Goal: Transaction & Acquisition: Purchase product/service

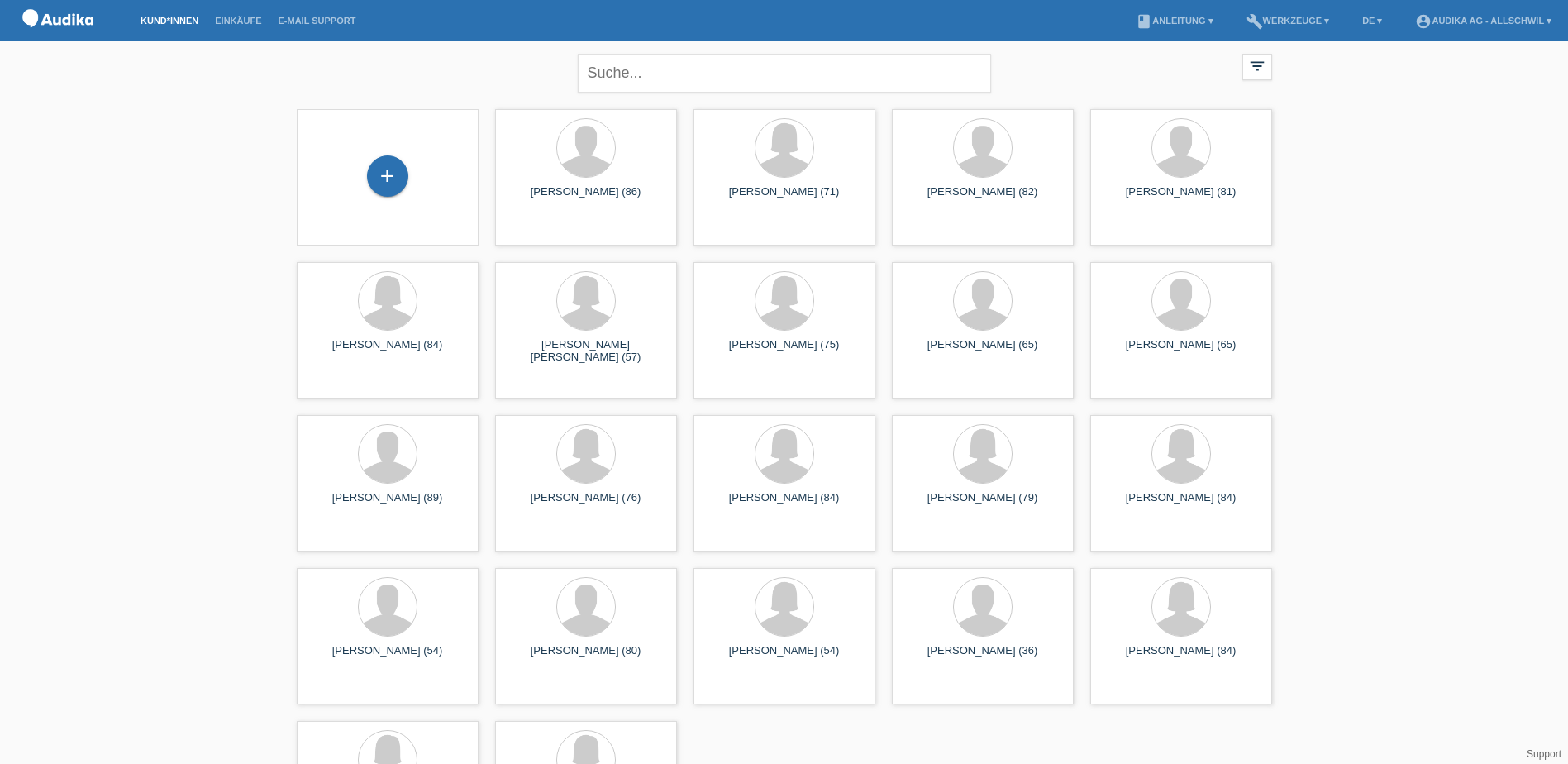
click at [438, 159] on div "+" at bounding box center [388, 177] width 156 height 44
click at [398, 177] on div "+" at bounding box center [388, 176] width 41 height 41
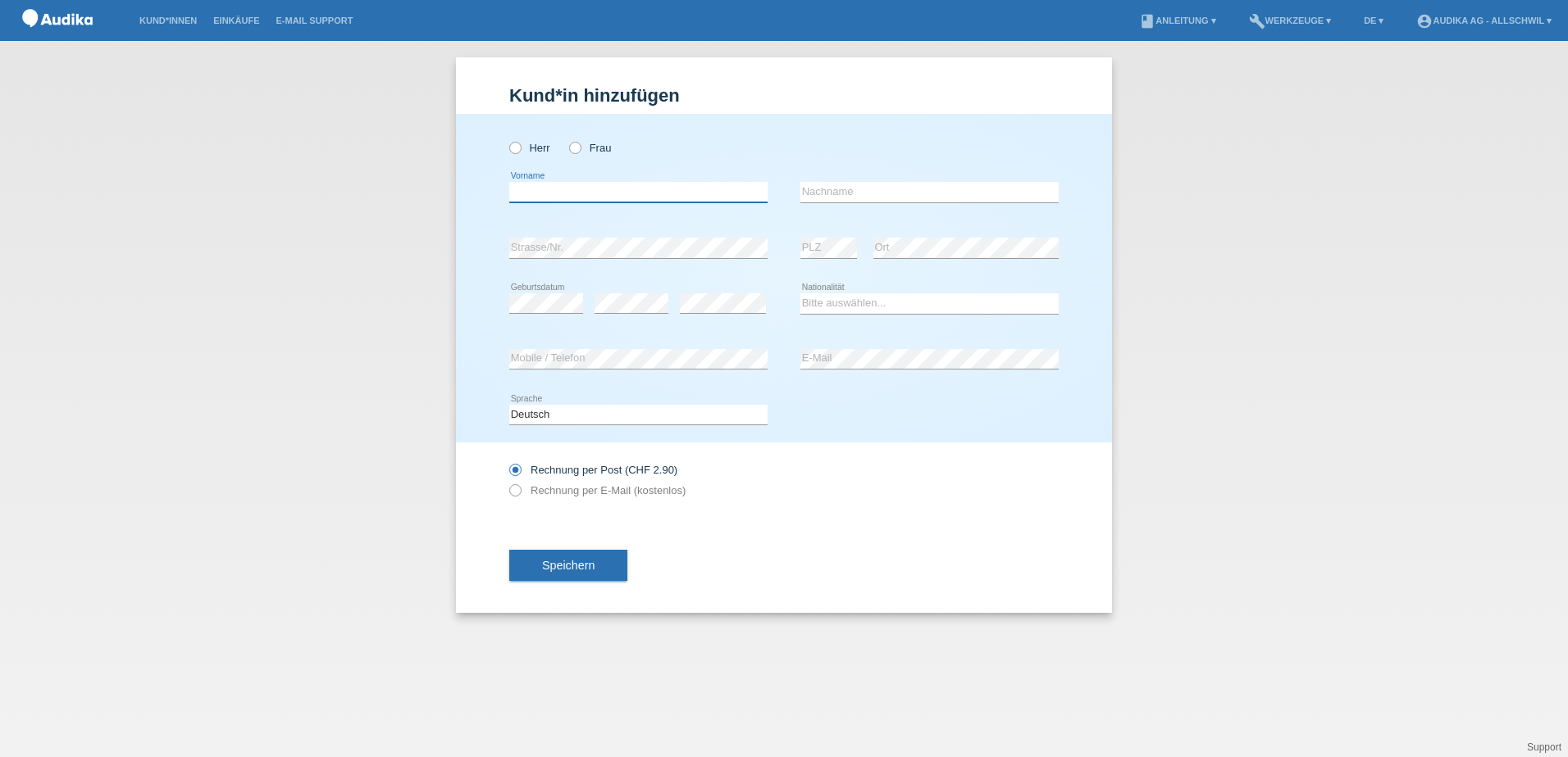
click at [607, 188] on input "text" at bounding box center [638, 191] width 258 height 20
type input "[PERSON_NAME]"
click at [865, 316] on div "Bitte auswählen... Schweiz Deutschland Liechtenstein Österreich ------------ Af…" at bounding box center [928, 304] width 258 height 56
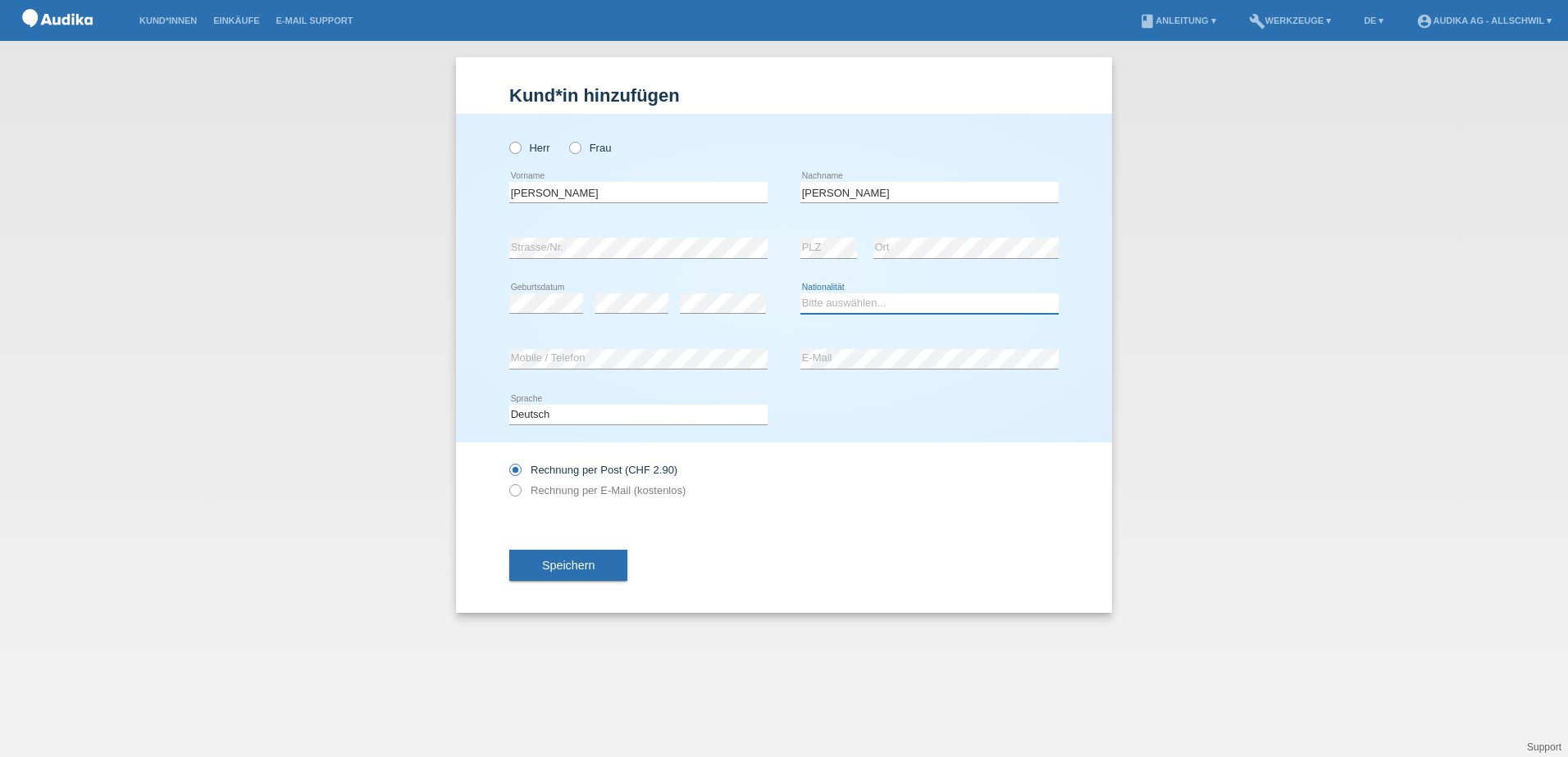
click at [863, 294] on select "Bitte auswählen... Schweiz Deutschland Liechtenstein Österreich ------------ Af…" at bounding box center [928, 303] width 258 height 19
select select "CH"
click at [800, 294] on select "Bitte auswählen... Schweiz Deutschland Liechtenstein Österreich ------------ Af…" at bounding box center [928, 303] width 258 height 19
click at [629, 377] on div "error Mobile / Telefon" at bounding box center [638, 360] width 258 height 56
click at [912, 412] on div "Deutsch Français Italiano English error Sprache" at bounding box center [784, 415] width 550 height 56
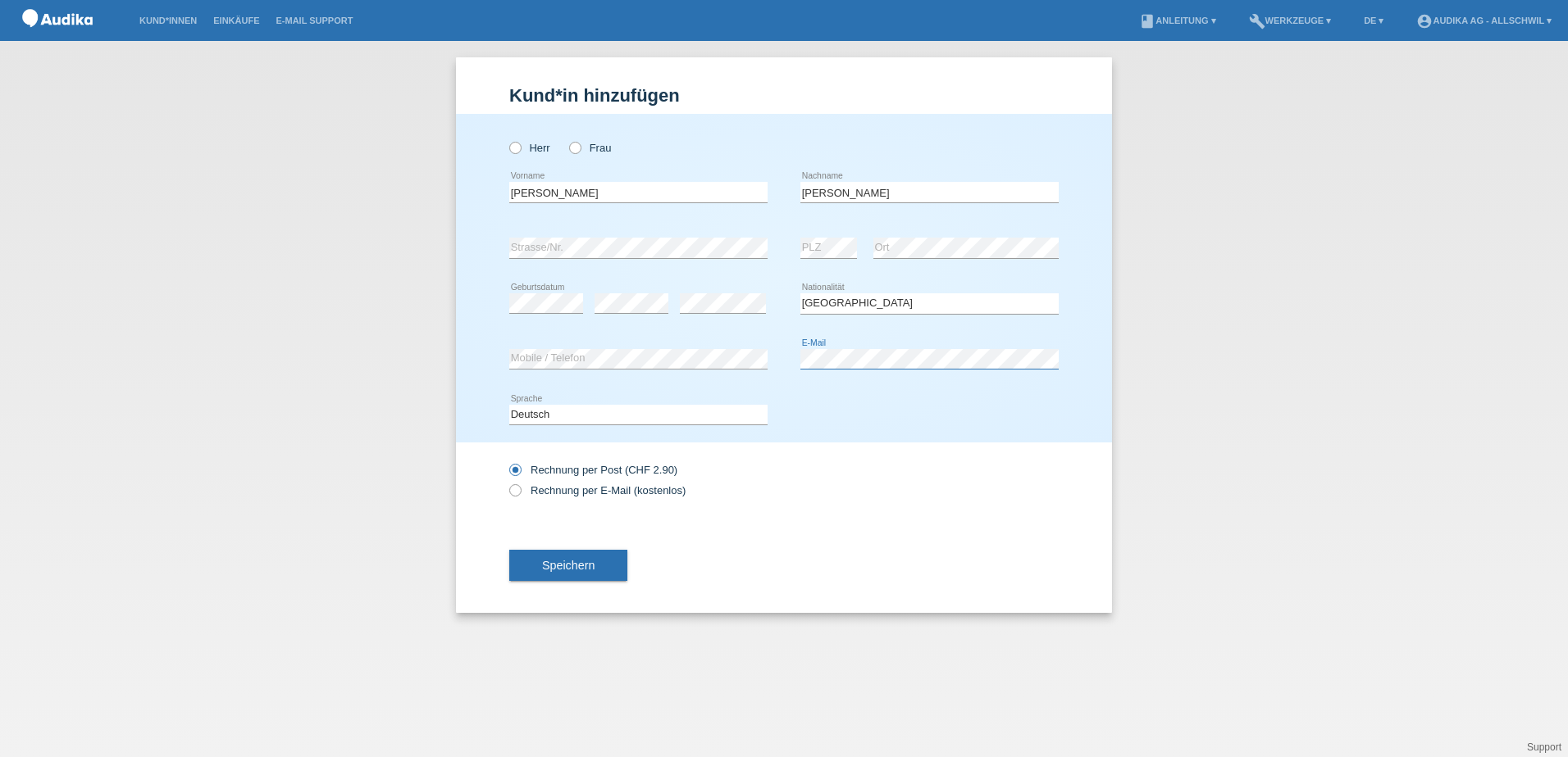
click at [603, 363] on div "error Mobile / Telefon error E-Mail" at bounding box center [784, 360] width 550 height 56
click at [696, 364] on div "error Mobile / Telefon error E-Mail" at bounding box center [784, 360] width 550 height 56
click at [525, 484] on div "Rechnung per Post (CHF 2.90) Rechnung per E-Mail (kostenlos)" at bounding box center [638, 480] width 258 height 41
click at [507, 482] on icon at bounding box center [507, 482] width 0 height 0
click at [516, 487] on input "Rechnung per E-Mail (kostenlos)" at bounding box center [514, 494] width 11 height 20
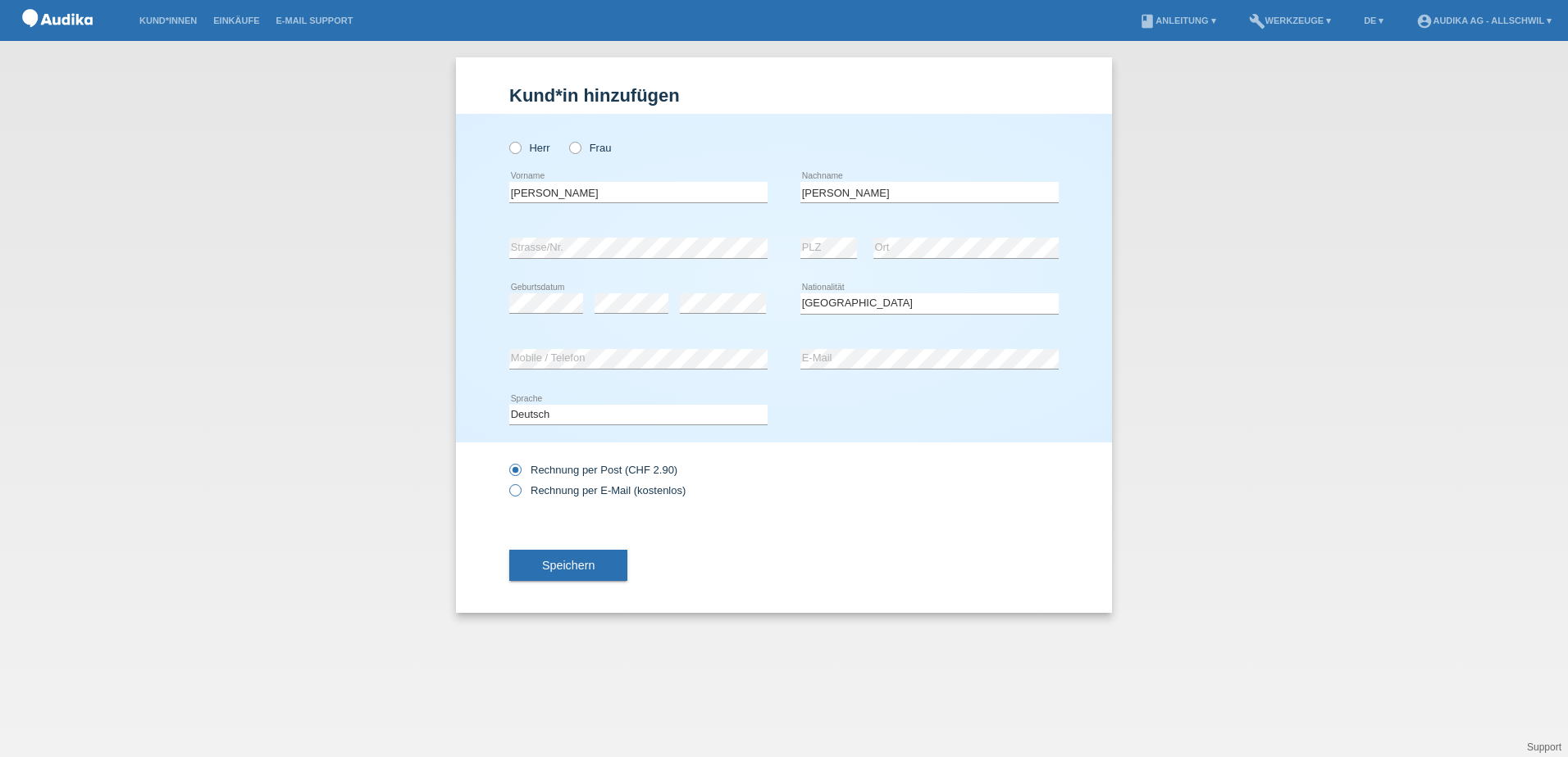
radio input "true"
click at [507, 482] on icon at bounding box center [507, 482] width 0 height 0
click at [513, 489] on input "Rechnung per E-Mail (kostenlos)" at bounding box center [514, 494] width 11 height 20
click at [572, 573] on button "Speichern" at bounding box center [568, 566] width 118 height 31
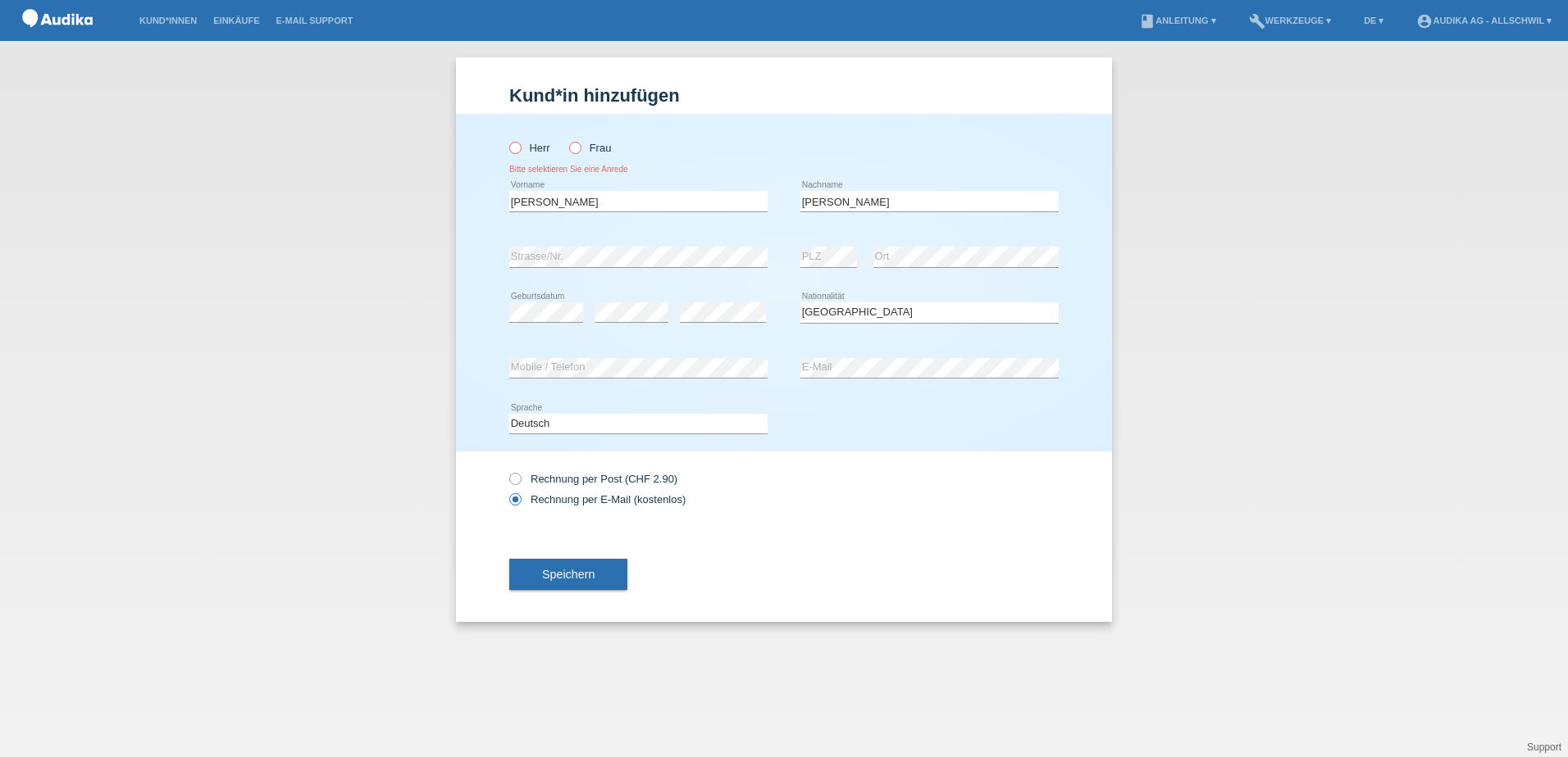
click at [584, 149] on label "Frau" at bounding box center [589, 148] width 42 height 13
click at [580, 149] on input "Frau" at bounding box center [574, 147] width 11 height 11
radio input "true"
click at [587, 568] on span "Speichern" at bounding box center [568, 575] width 52 height 14
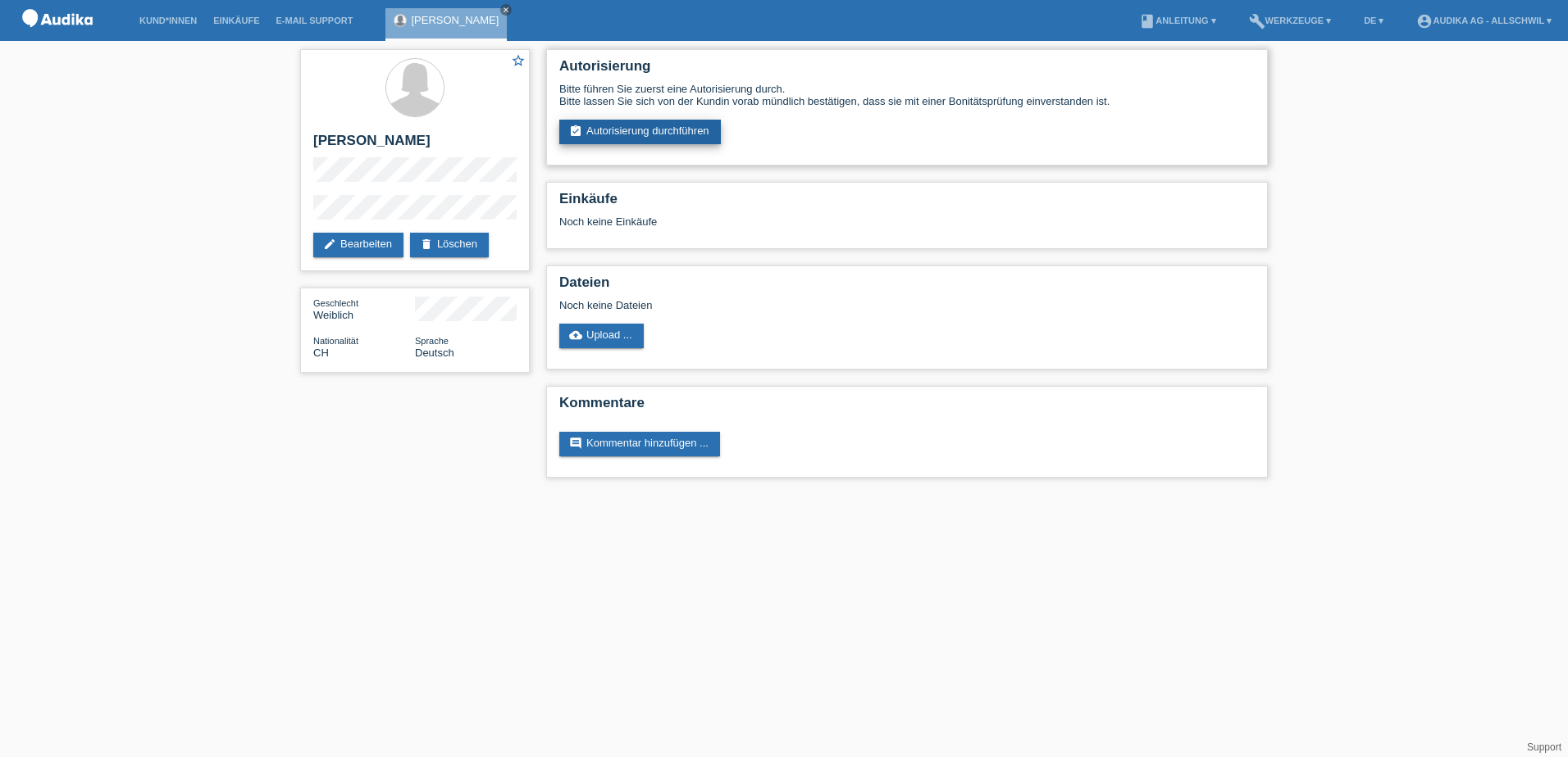
click at [670, 127] on link "assignment_turned_in Autorisierung durchführen" at bounding box center [640, 131] width 161 height 24
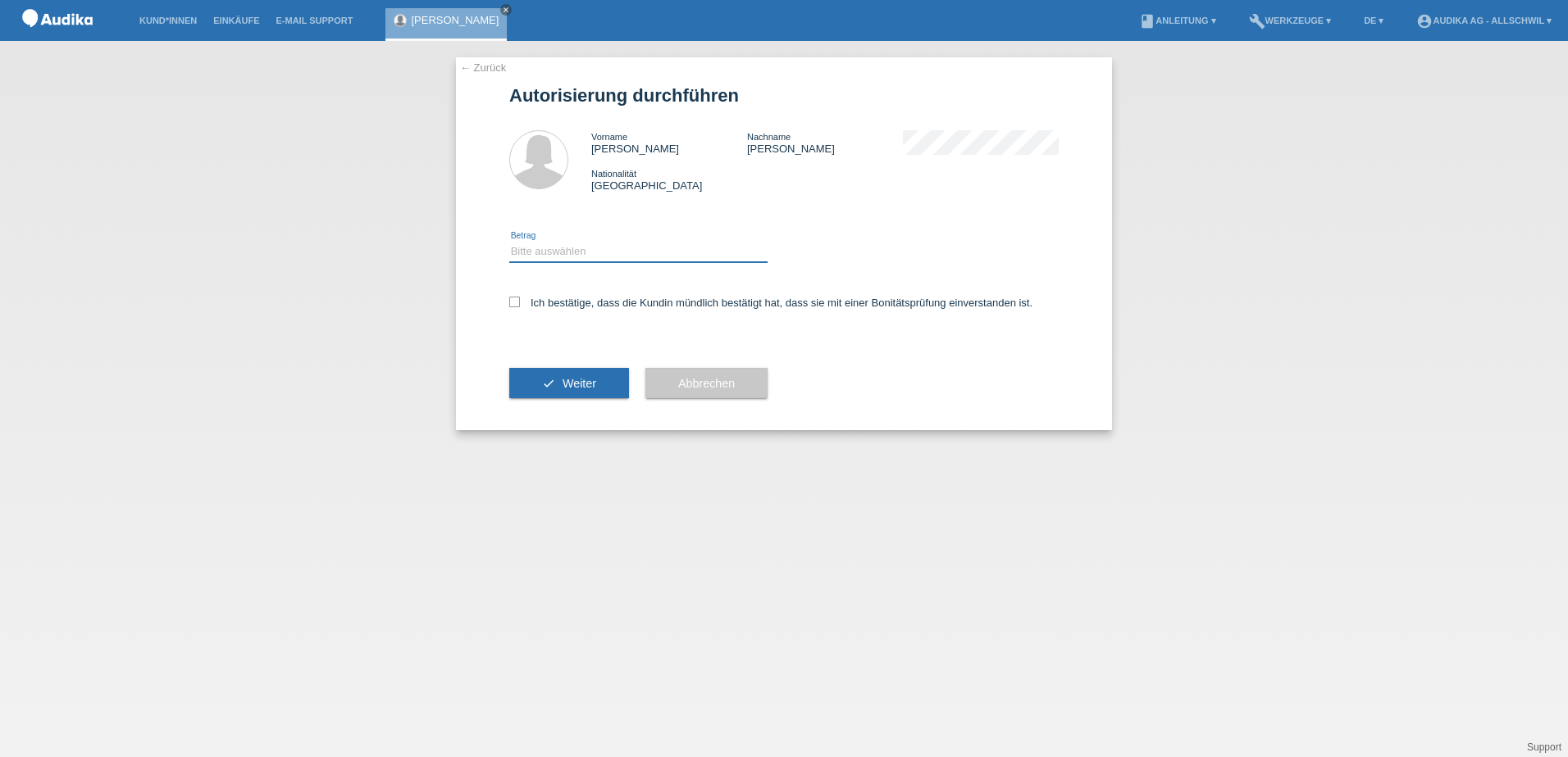
click at [595, 257] on select "Bitte auswählen CHF 1.00 - CHF 499.00 CHF 500.00 - CHF 1'999.00 CHF 2'000.00 - …" at bounding box center [638, 251] width 258 height 19
click at [509, 241] on select "Bitte auswählen CHF 1.00 - CHF 499.00 CHF 500.00 - CHF 1'999.00 CHF 2'000.00 - …" at bounding box center [638, 251] width 258 height 19
click at [651, 252] on select "Bitte auswählen CHF 1.00 - CHF 499.00 CHF 500.00 - CHF 1'999.00 CHF 2'000.00 - …" at bounding box center [638, 251] width 258 height 19
select select "2"
click at [509, 241] on select "Bitte auswählen CHF 1.00 - CHF 499.00 CHF 500.00 - CHF 1'999.00 CHF 2'000.00 - …" at bounding box center [638, 251] width 258 height 19
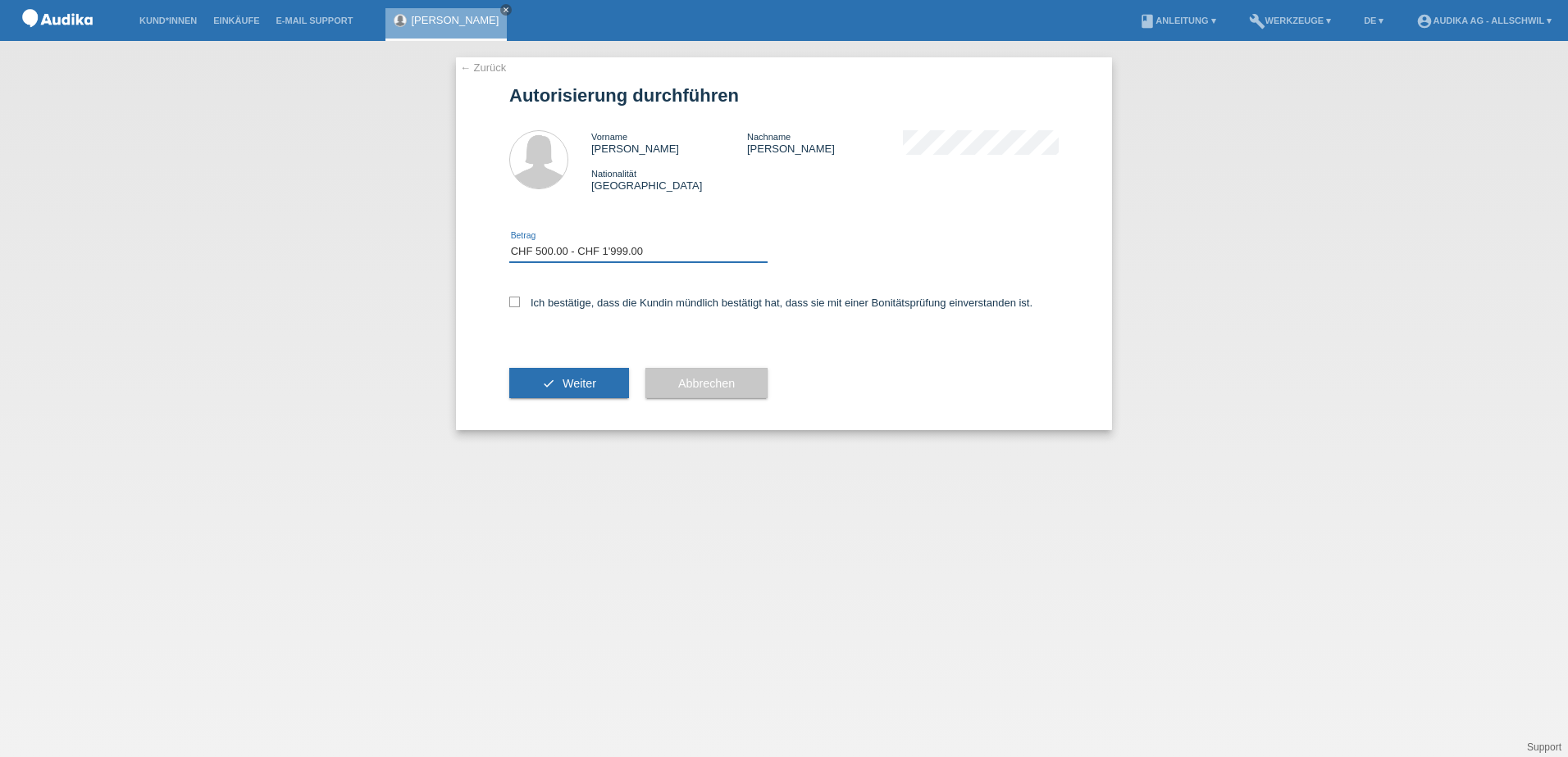
click at [624, 255] on select "Bitte auswählen CHF 1.00 - CHF 499.00 CHF 500.00 - CHF 1'999.00 CHF 2'000.00 - …" at bounding box center [638, 251] width 258 height 19
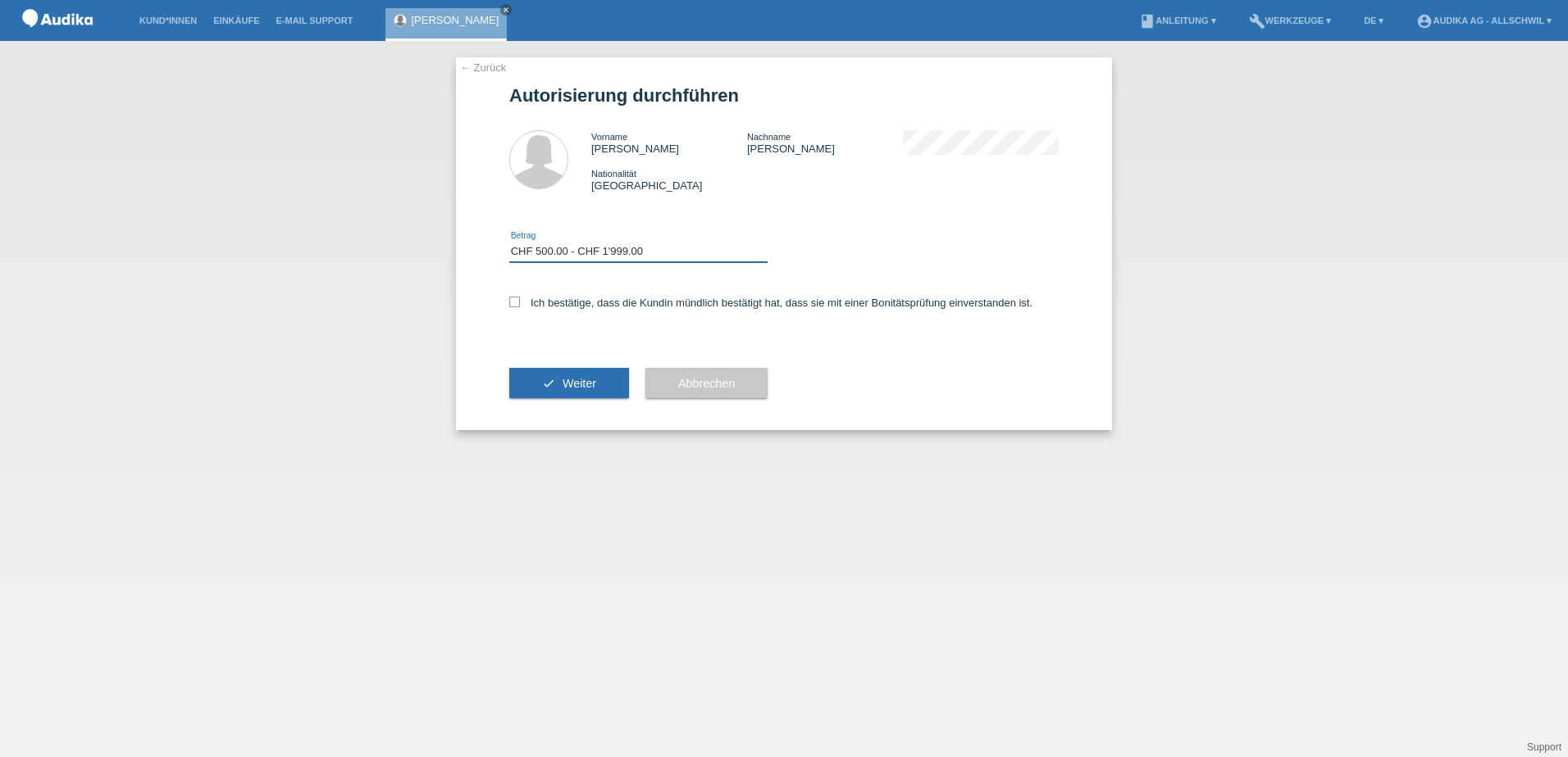
click at [624, 255] on select "Bitte auswählen CHF 1.00 - CHF 499.00 CHF 500.00 - CHF 1'999.00 CHF 2'000.00 - …" at bounding box center [638, 251] width 258 height 19
click at [528, 299] on label "Ich bestätige, dass die Kundin mündlich bestätigt hat, dass sie mit einer Bonit…" at bounding box center [771, 302] width 524 height 13
click at [520, 299] on input "Ich bestätige, dass die Kundin mündlich bestätigt hat, dass sie mit einer Bonit…" at bounding box center [514, 301] width 11 height 11
checkbox input "true"
click at [556, 383] on button "check Weiter" at bounding box center [569, 383] width 120 height 31
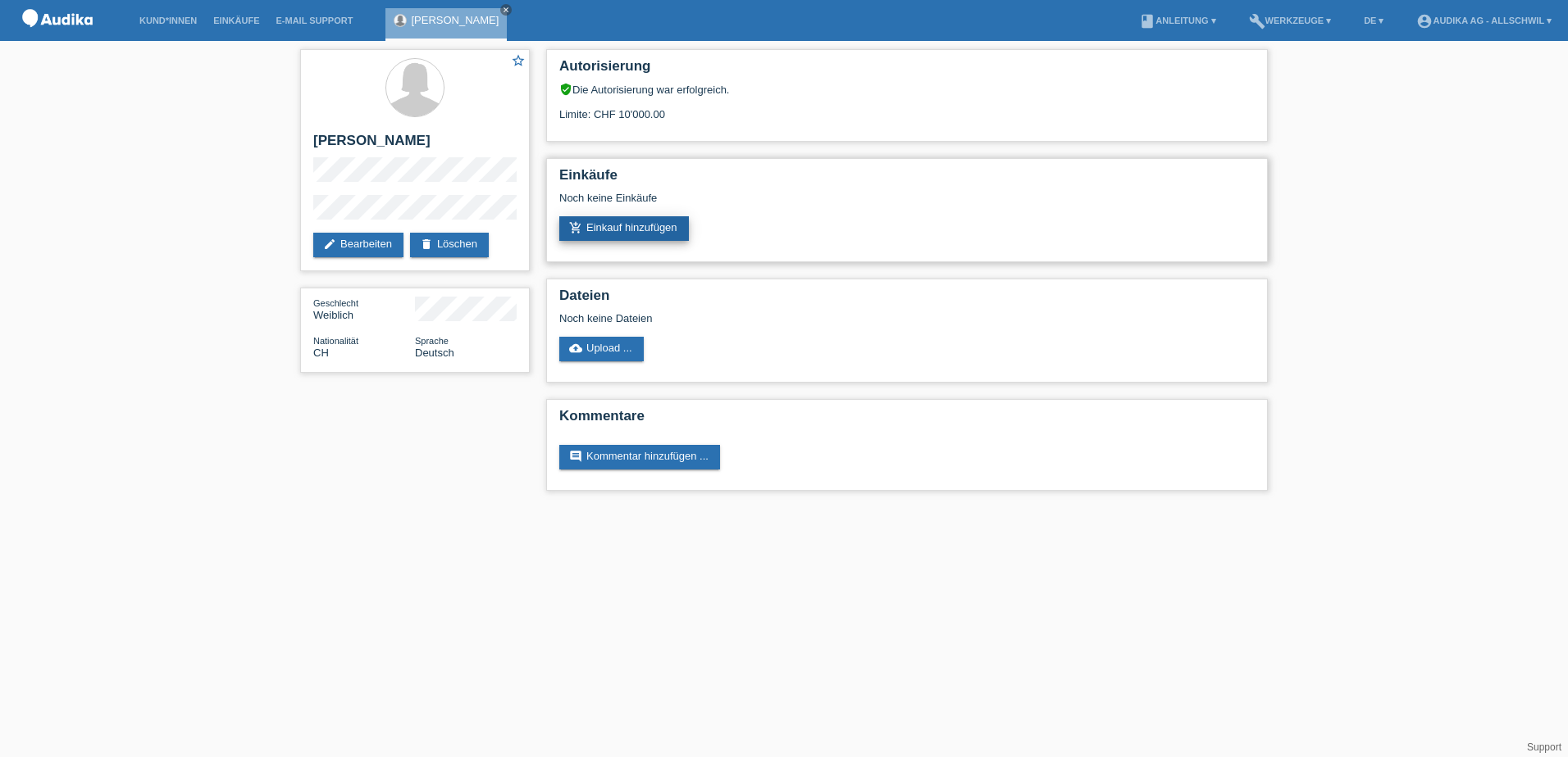
click at [668, 234] on link "add_shopping_cart Einkauf hinzufügen" at bounding box center [624, 228] width 129 height 24
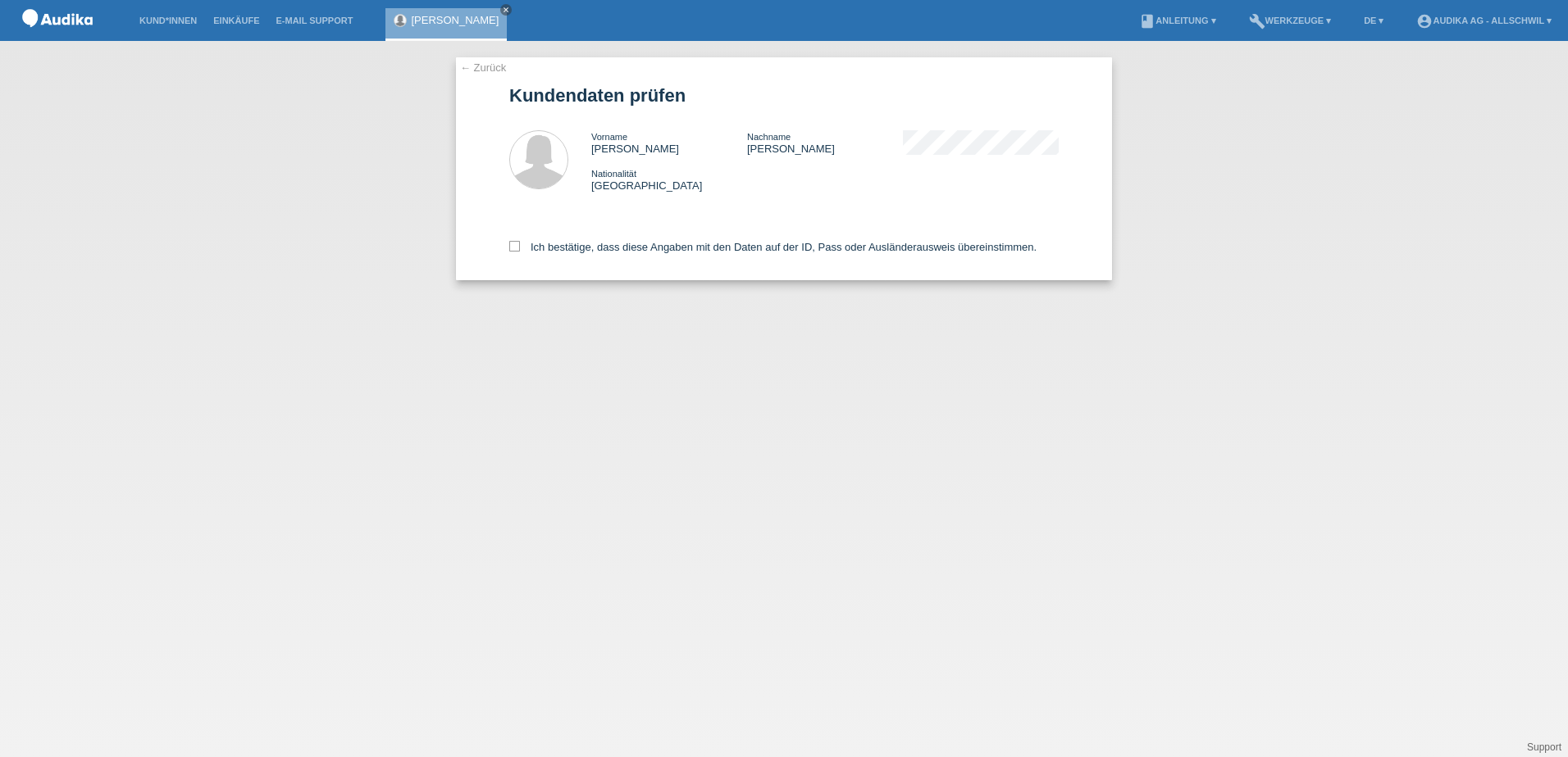
click at [648, 240] on div "Ich bestätige, dass diese Angaben mit den Daten auf der ID, Pass oder Ausländer…" at bounding box center [784, 244] width 550 height 72
click at [648, 248] on label "Ich bestätige, dass diese Angaben mit den Daten auf der ID, Pass oder Ausländer…" at bounding box center [773, 247] width 527 height 13
click at [520, 248] on input "Ich bestätige, dass diese Angaben mit den Daten auf der ID, Pass oder Ausländer…" at bounding box center [514, 246] width 11 height 11
checkbox input "true"
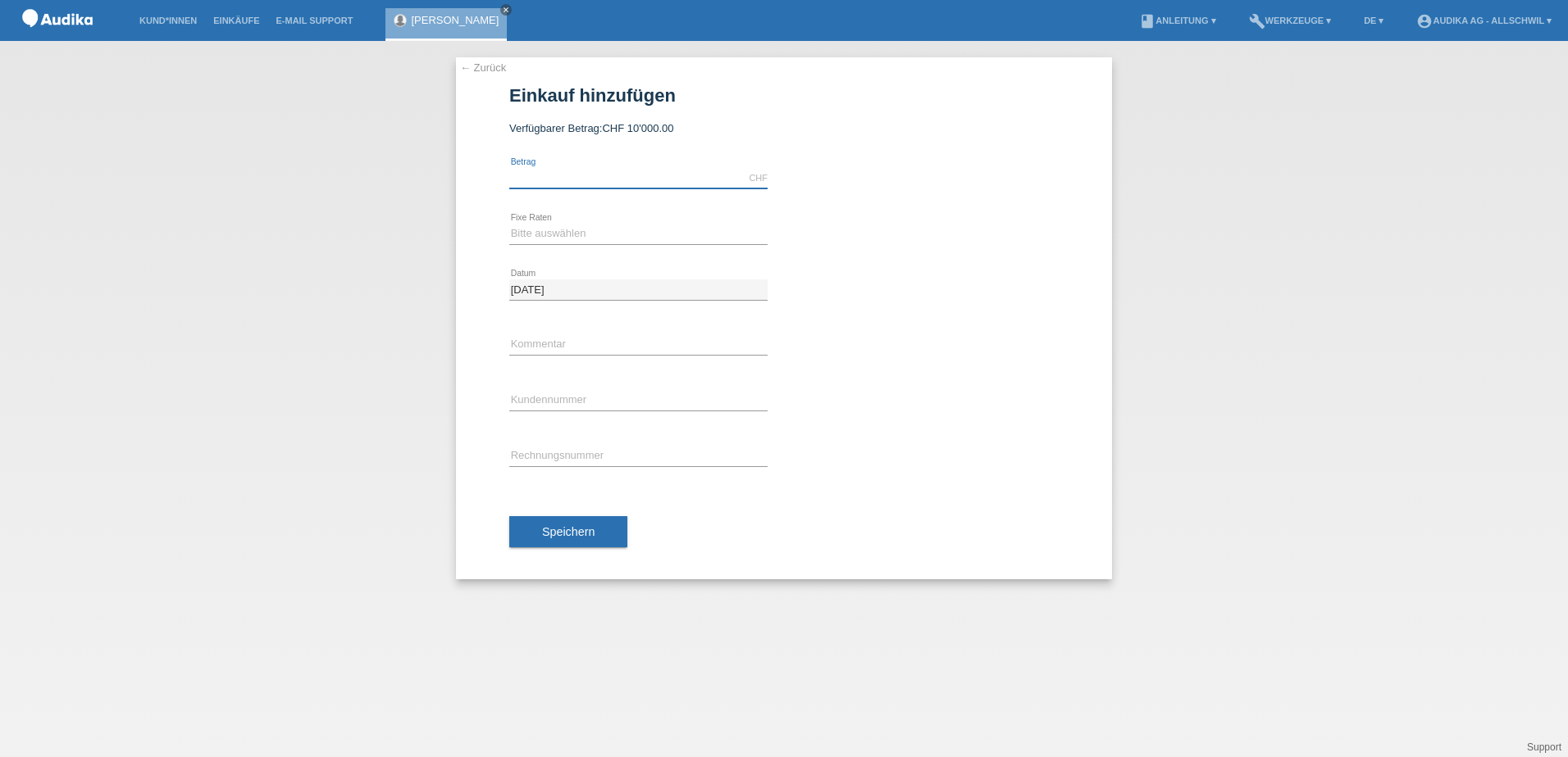
click at [568, 182] on input "text" at bounding box center [638, 178] width 258 height 20
type input "630.00"
click at [595, 223] on div "Bitte auswählen 12 Raten 24 Raten error Fixe Raten" at bounding box center [638, 235] width 258 height 56
click at [589, 230] on select "Bitte auswählen 12 Raten 24 Raten" at bounding box center [638, 234] width 258 height 19
select select "177"
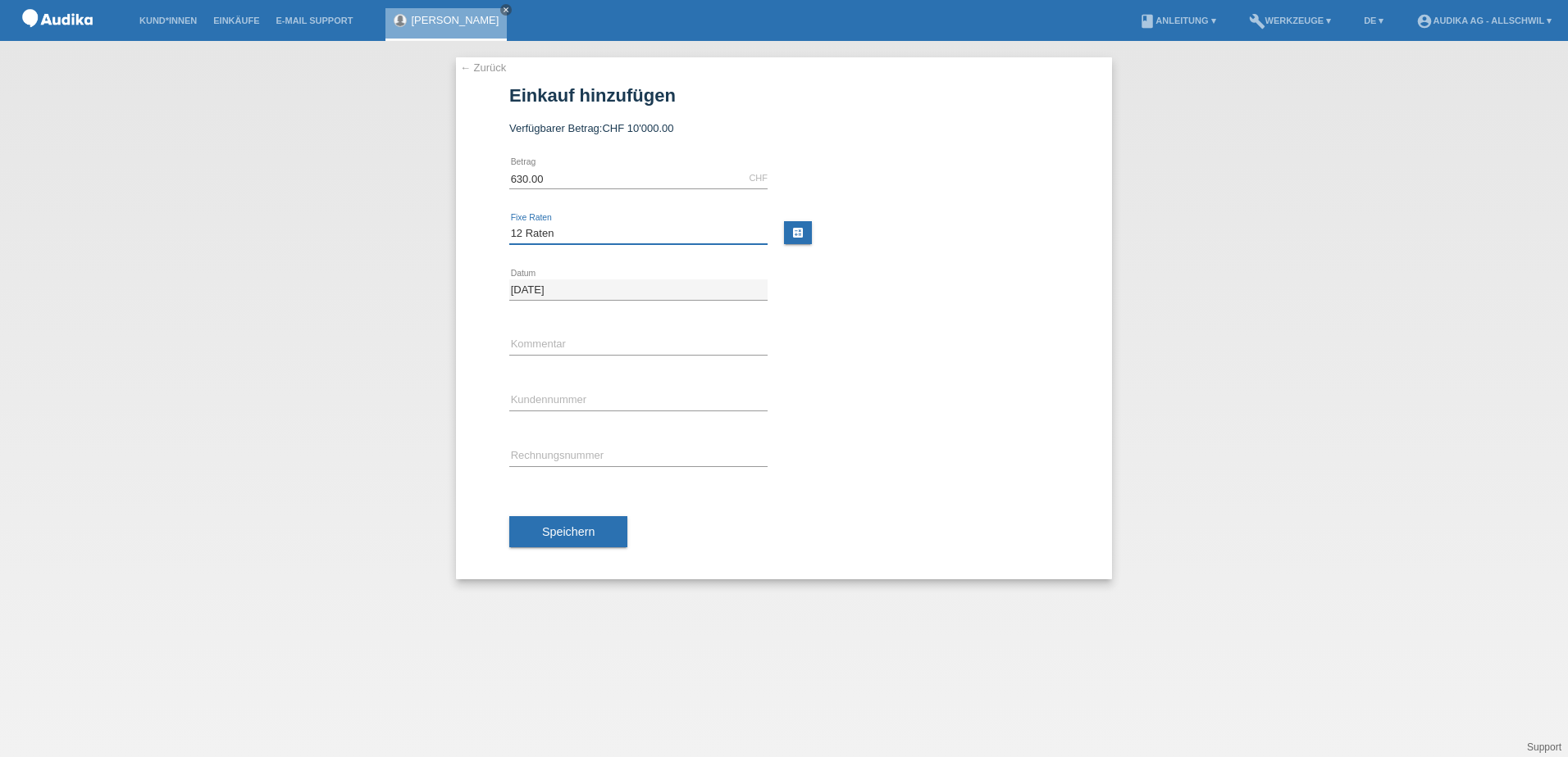
click at [509, 224] on select "Bitte auswählen 12 Raten 24 Raten" at bounding box center [638, 234] width 258 height 19
click at [718, 245] on div "Bitte auswählen 12 Raten 24 Raten error Fixe Raten" at bounding box center [638, 235] width 258 height 56
click at [701, 237] on select "Bitte auswählen 12 Raten 24 Raten" at bounding box center [638, 234] width 258 height 19
click at [861, 285] on div "15.09.2025 error Datum" at bounding box center [784, 291] width 550 height 56
click at [800, 233] on link "calculate" at bounding box center [797, 233] width 28 height 23
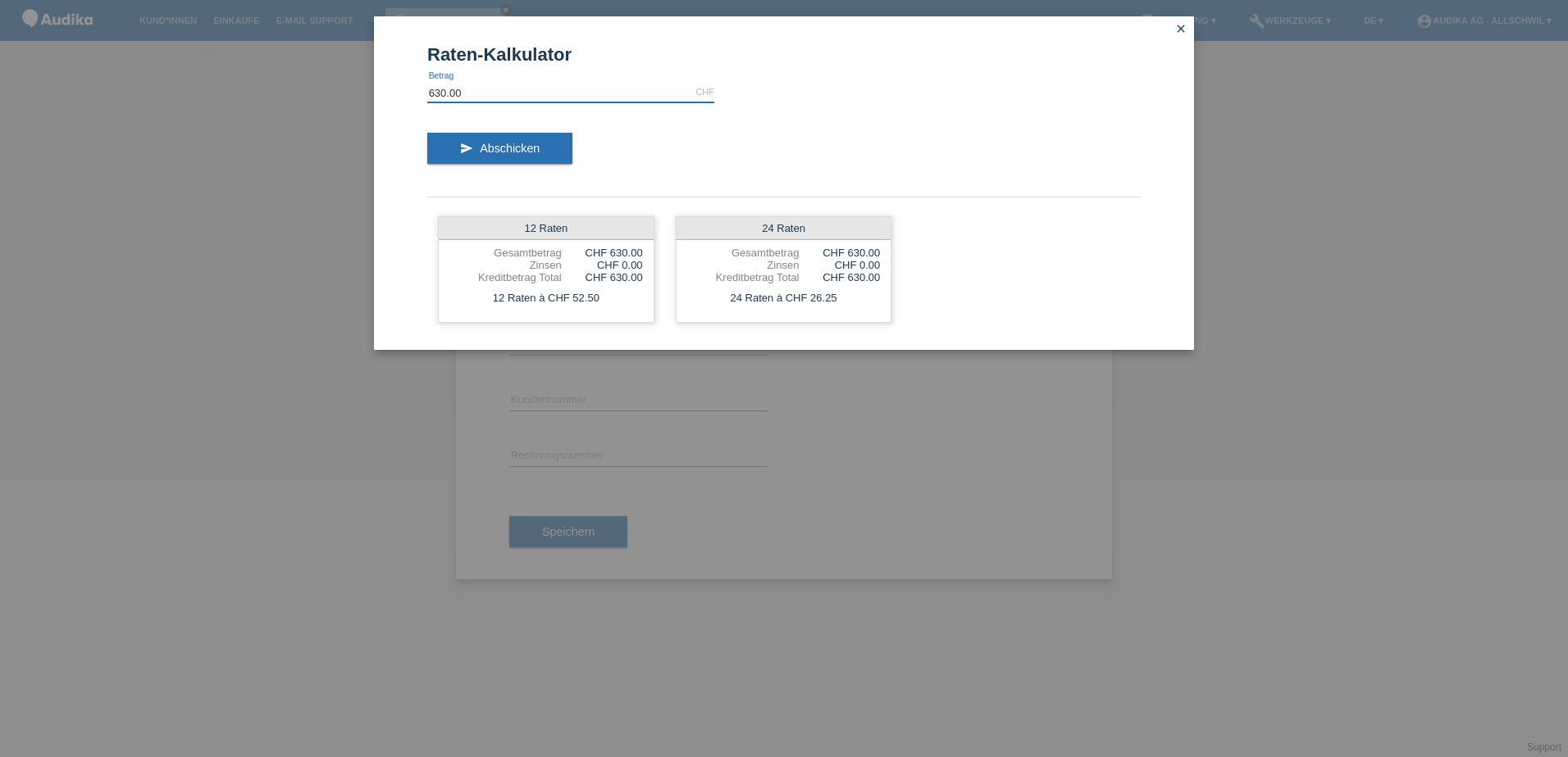
drag, startPoint x: 497, startPoint y: 93, endPoint x: 278, endPoint y: 63, distance: 221.0
click at [278, 63] on div "Raten-Kalkulator 630.00 CHF error Betrag send Abschicken 12 Raten Gesamtbetrag …" at bounding box center [784, 378] width 1568 height 757
type input "430.00"
click at [451, 139] on button "send Abschicken" at bounding box center [499, 149] width 145 height 31
click at [1172, 22] on link "close" at bounding box center [1181, 30] width 21 height 19
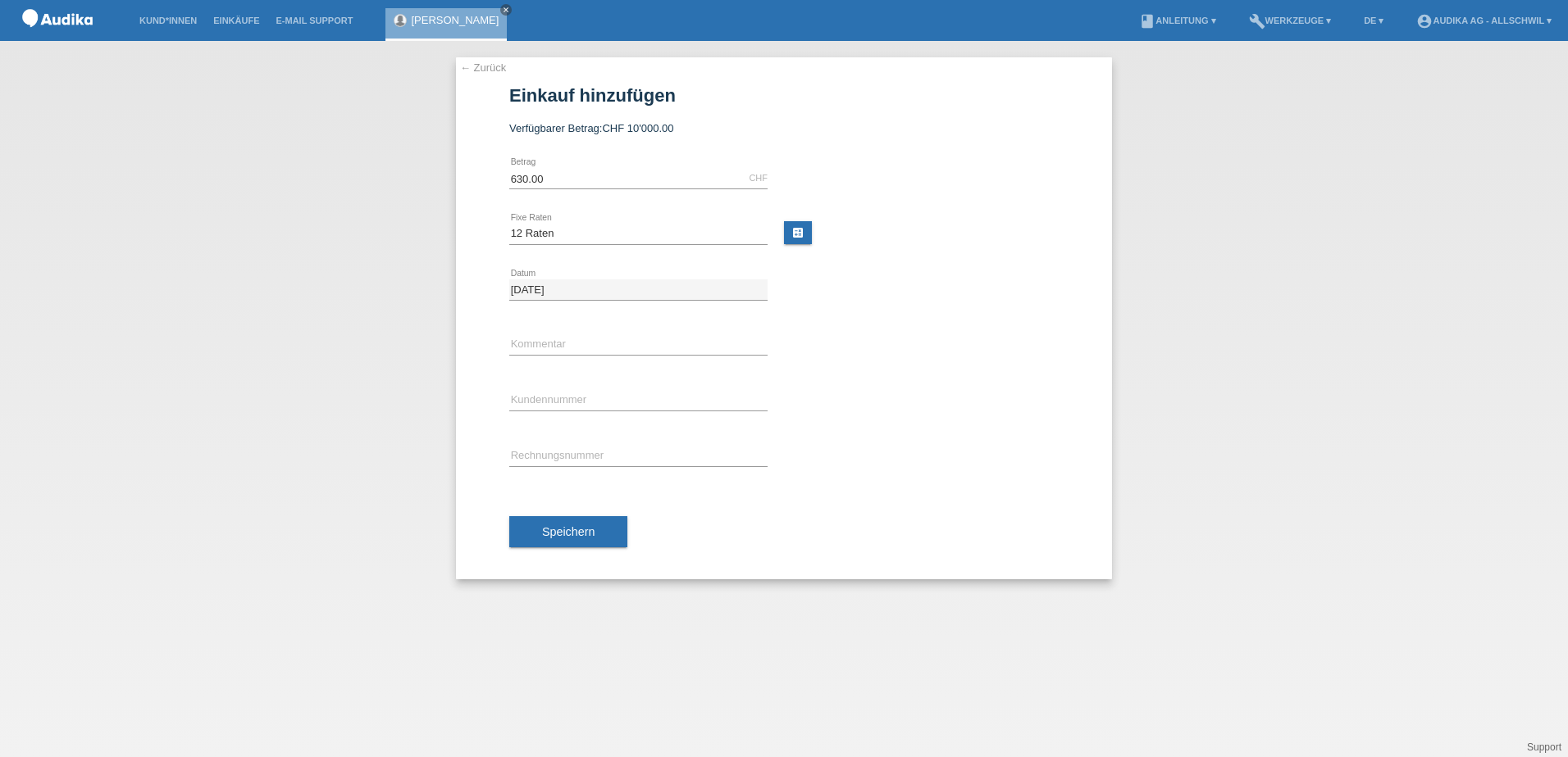
click at [484, 68] on link "← Zurück" at bounding box center [483, 68] width 46 height 13
